Goal: Information Seeking & Learning: Learn about a topic

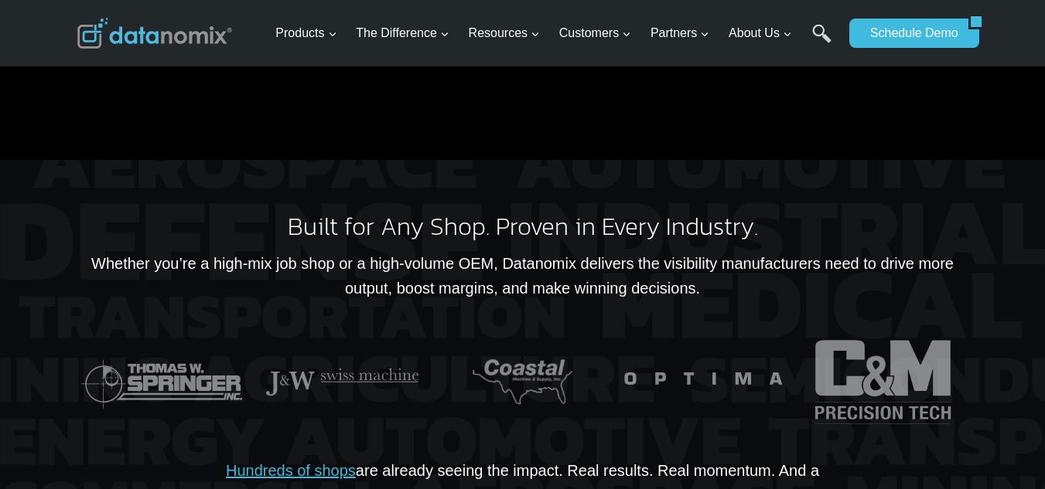
scroll to position [3247, 0]
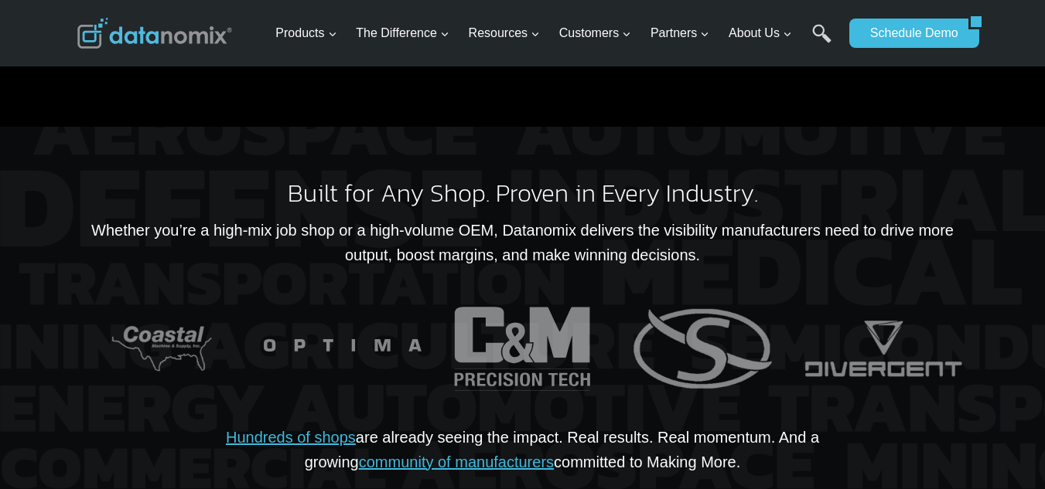
click at [762, 181] on h2 "Built for Any Shop. Proven in Every Industry." at bounding box center [522, 193] width 891 height 25
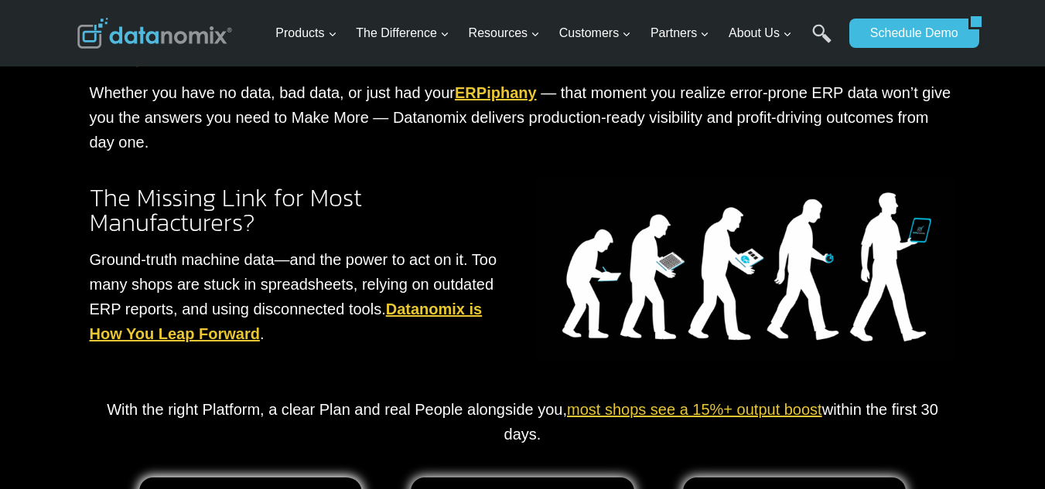
scroll to position [1443, 0]
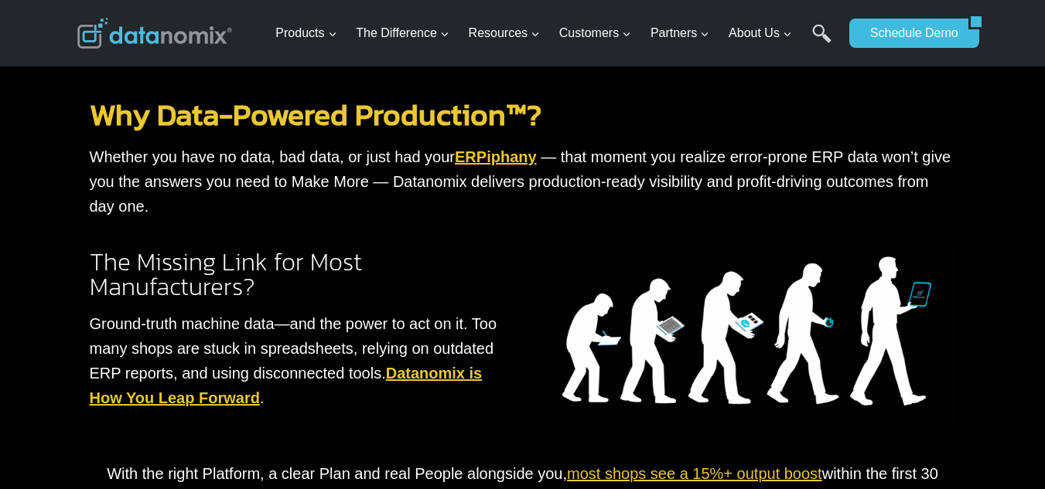
click at [751, 341] on img at bounding box center [745, 333] width 421 height 182
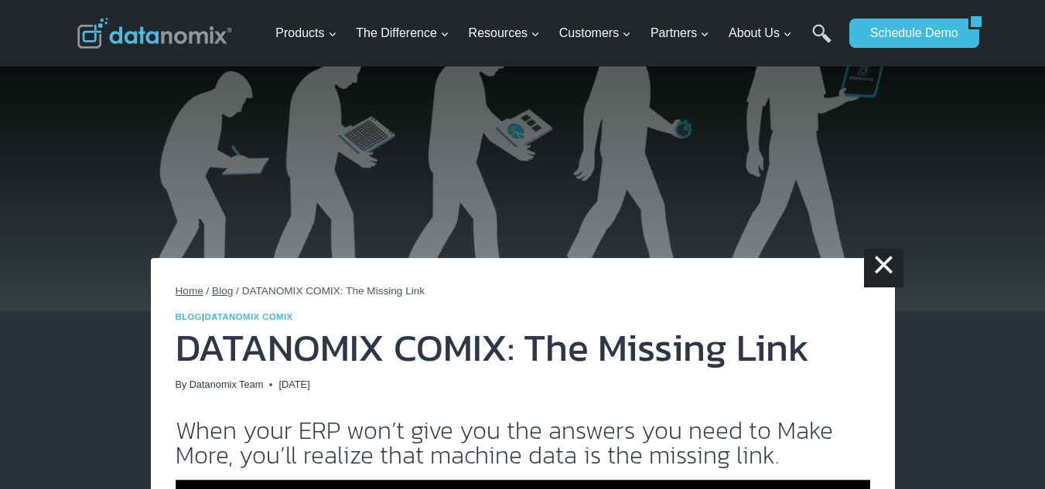
click at [227, 292] on span "Blog" at bounding box center [222, 291] width 21 height 12
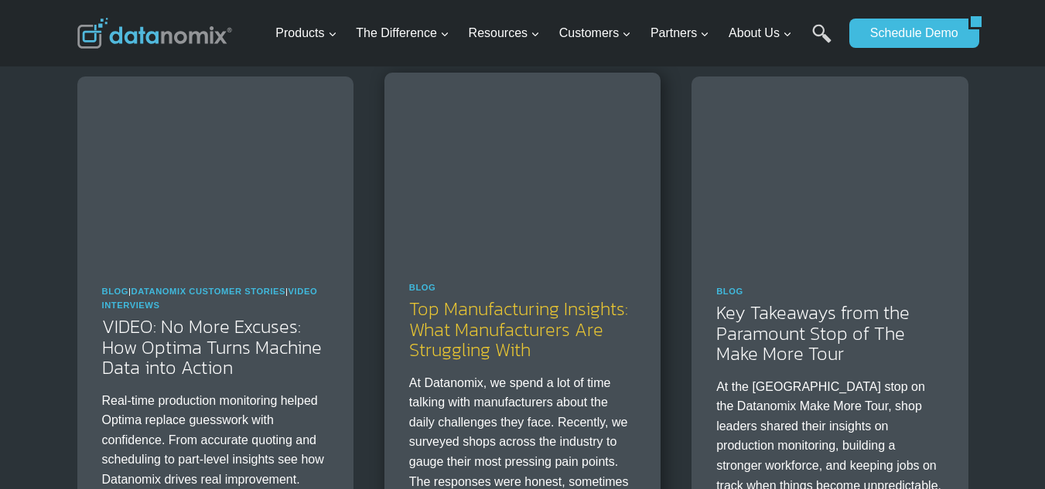
scroll to position [1237, 0]
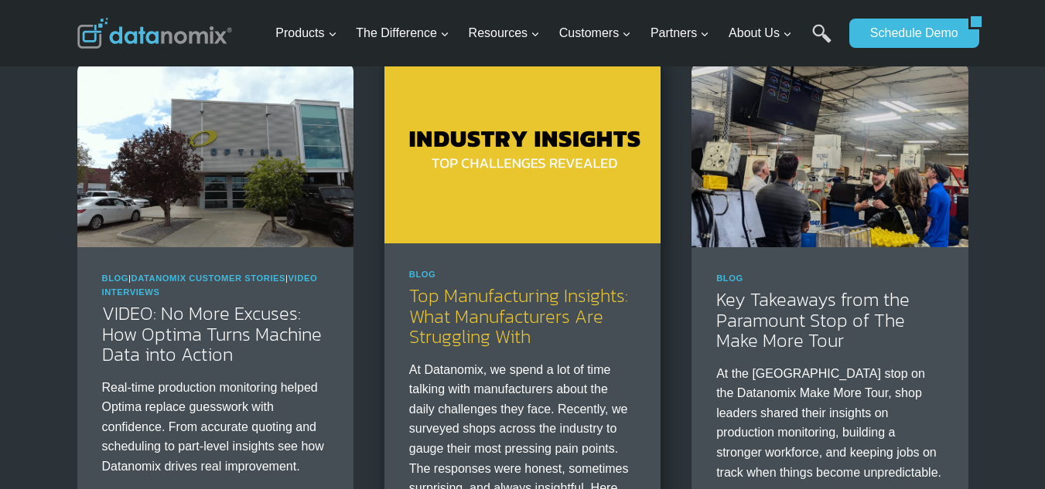
click at [564, 316] on link "Top Manufacturing Insights: What Manufacturers Are Struggling With" at bounding box center [518, 316] width 219 height 68
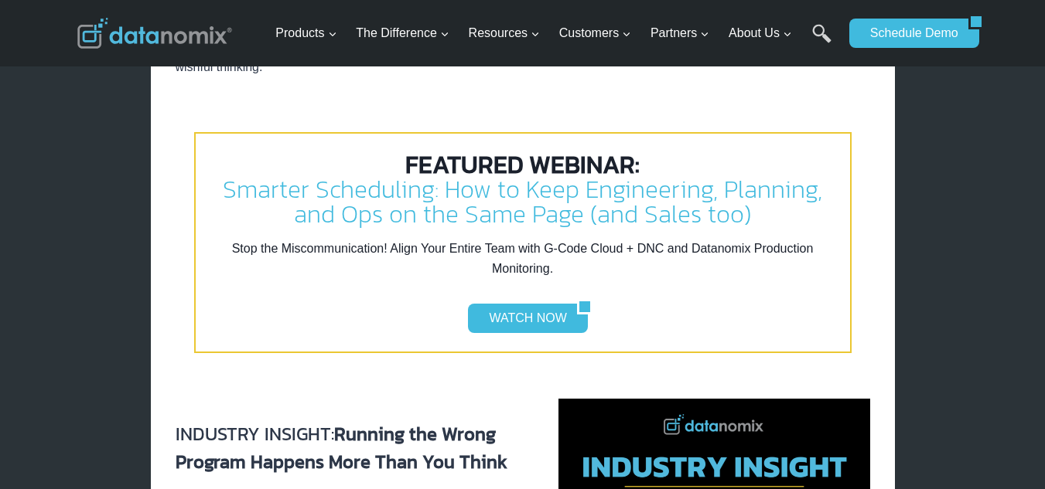
scroll to position [1546, 0]
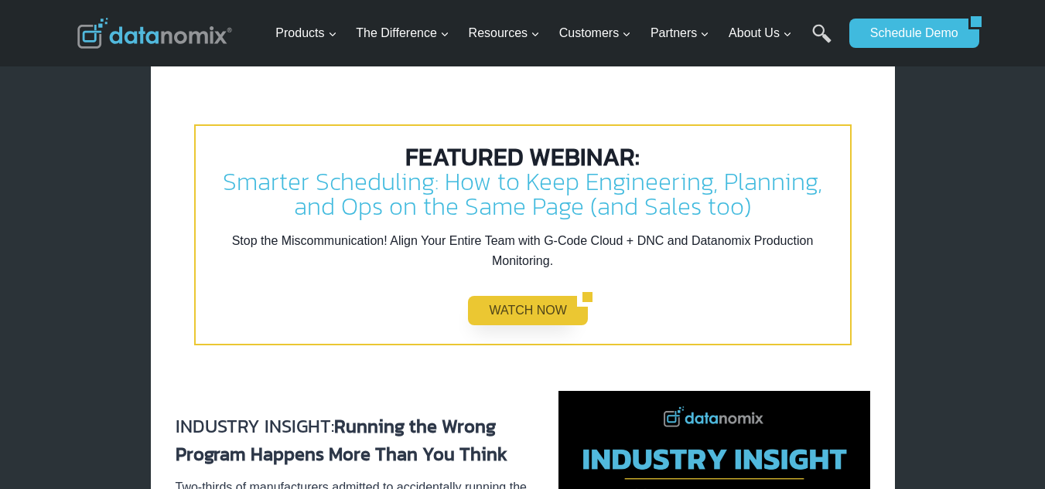
click at [503, 315] on link "WATCH NOW" at bounding box center [522, 310] width 108 height 29
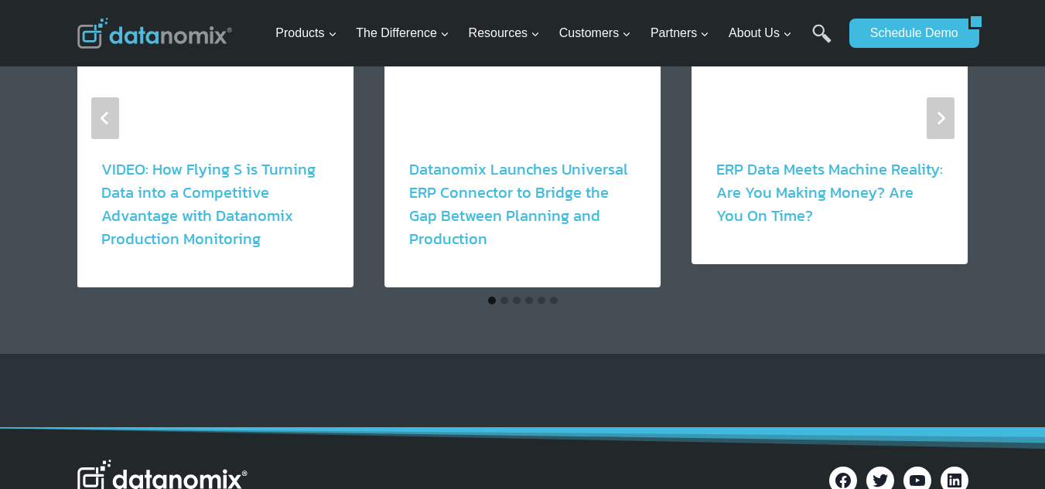
scroll to position [1753, 0]
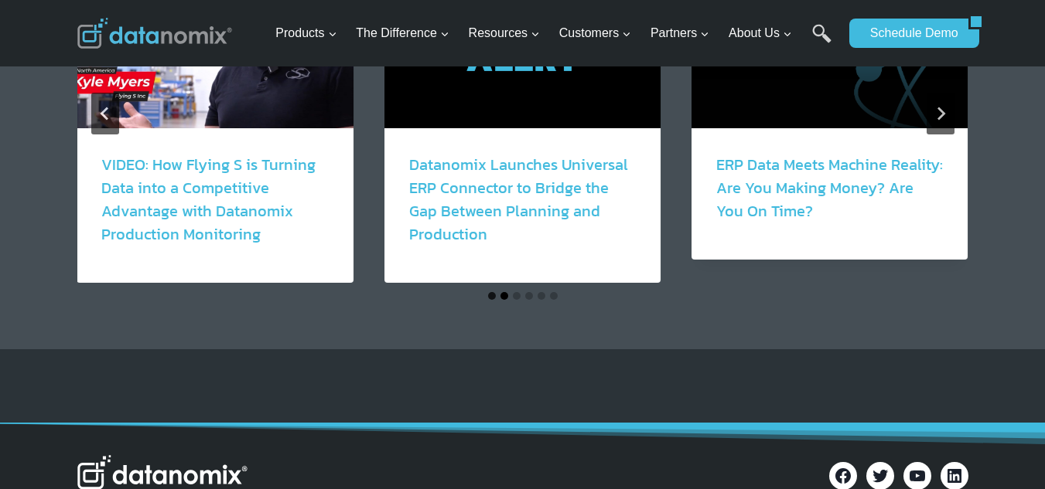
click at [501, 292] on button "Go to slide 2" at bounding box center [504, 296] width 8 height 8
